Goal: Information Seeking & Learning: Learn about a topic

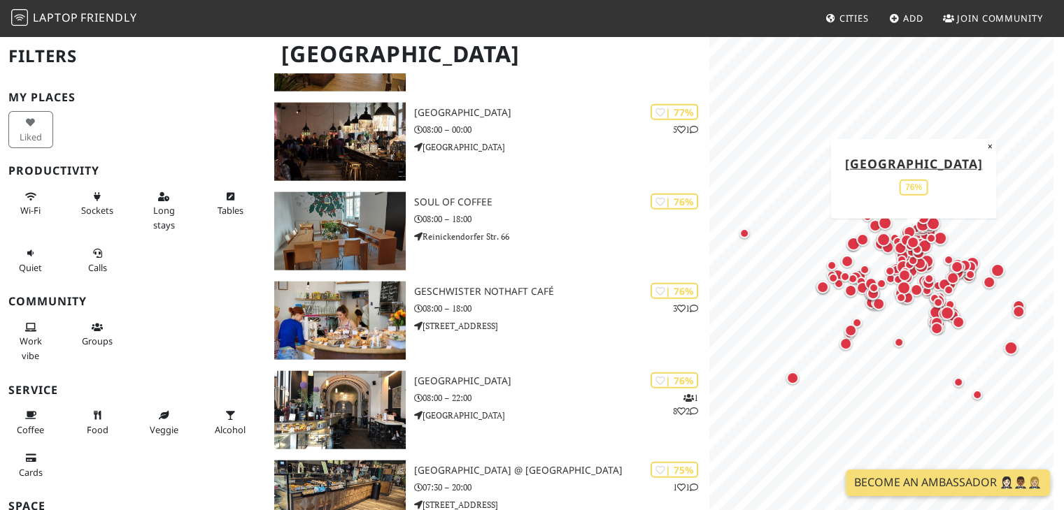
scroll to position [3329, 0]
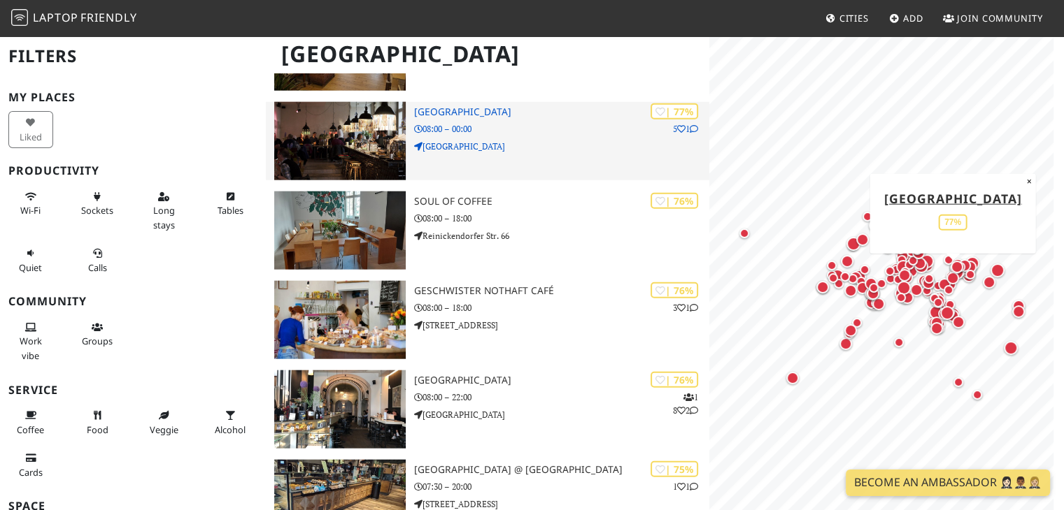
click at [593, 118] on div "| 77% 5 1 [GEOGRAPHIC_DATA] 08:00 – 00:00 [GEOGRAPHIC_DATA]" at bounding box center [562, 141] width 296 height 78
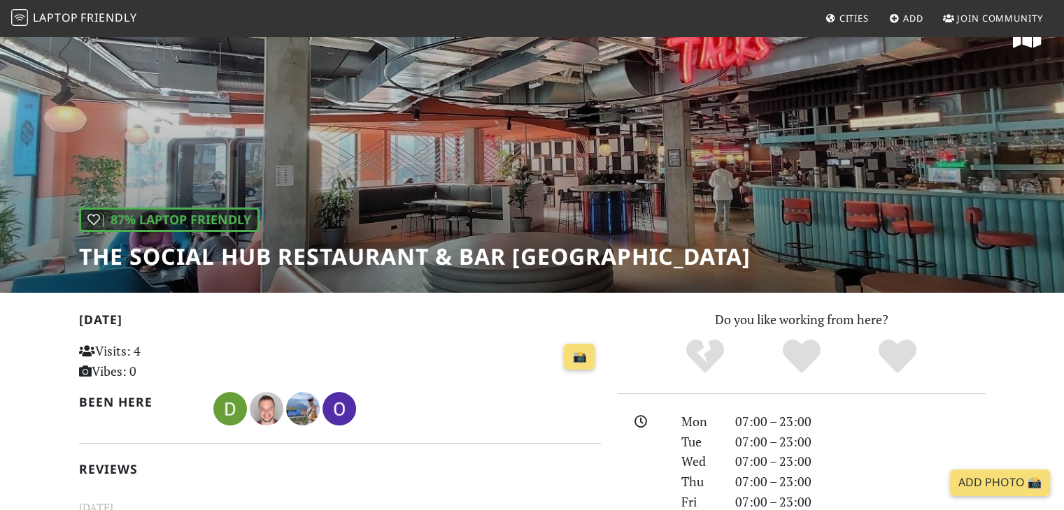
scroll to position [297, 0]
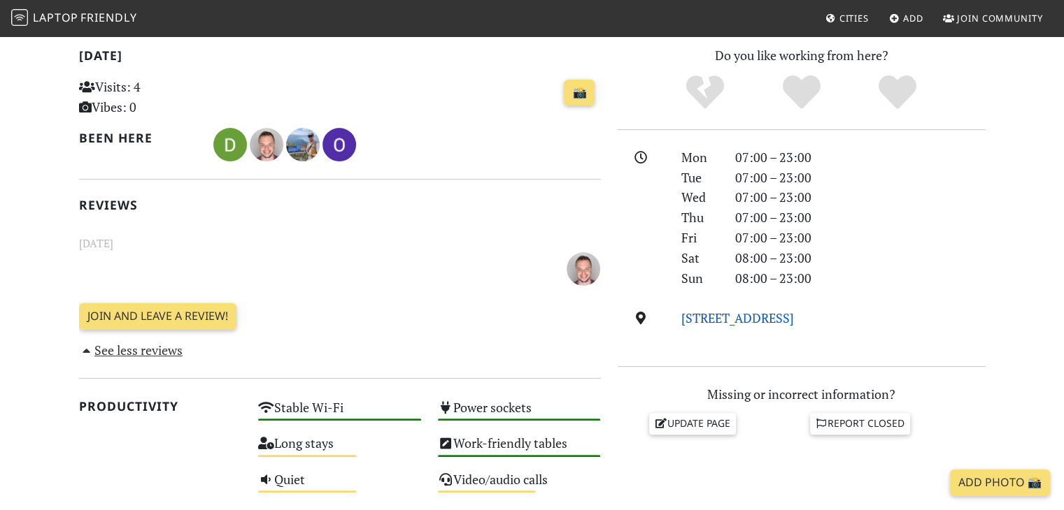
click at [750, 319] on link "Schicklerstraße 40, 10179, Berlin" at bounding box center [737, 318] width 113 height 17
